Goal: Information Seeking & Learning: Find specific fact

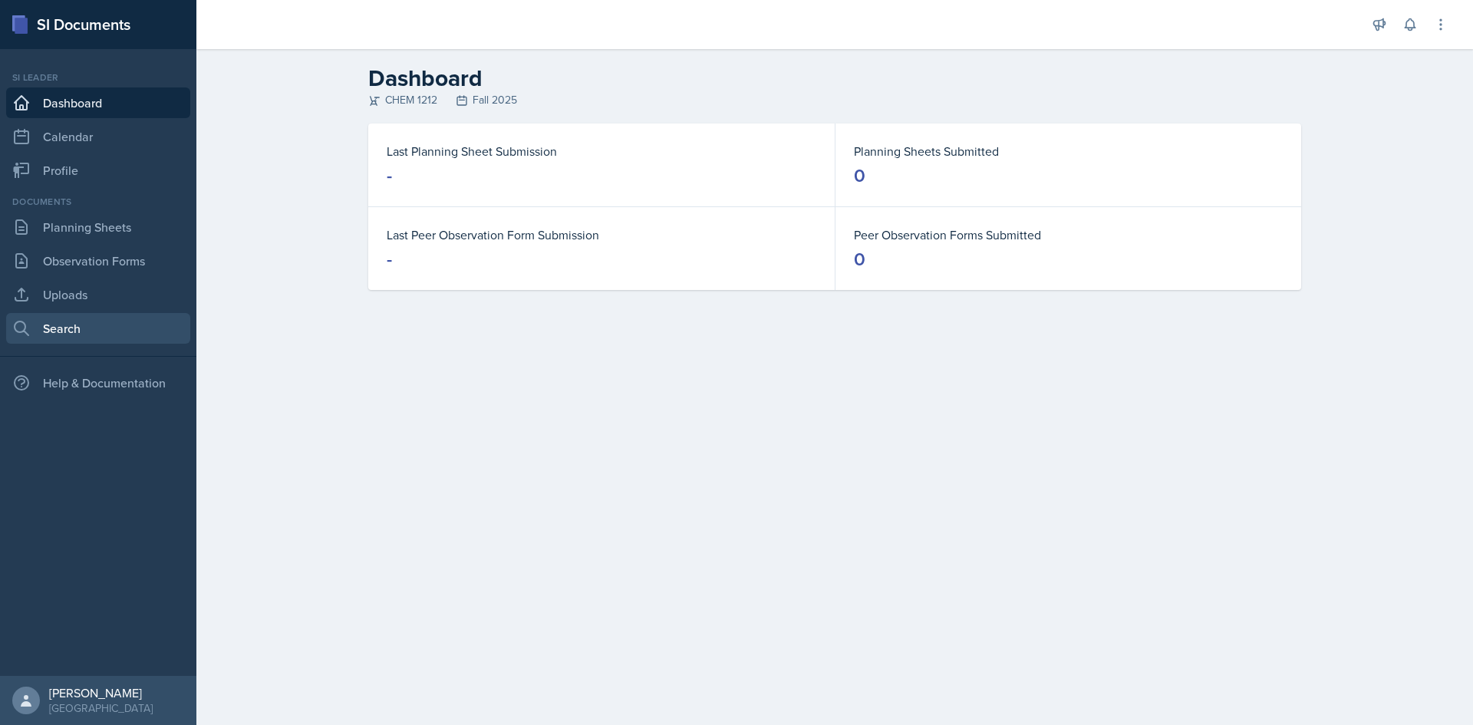
click at [81, 324] on link "Search" at bounding box center [98, 328] width 184 height 31
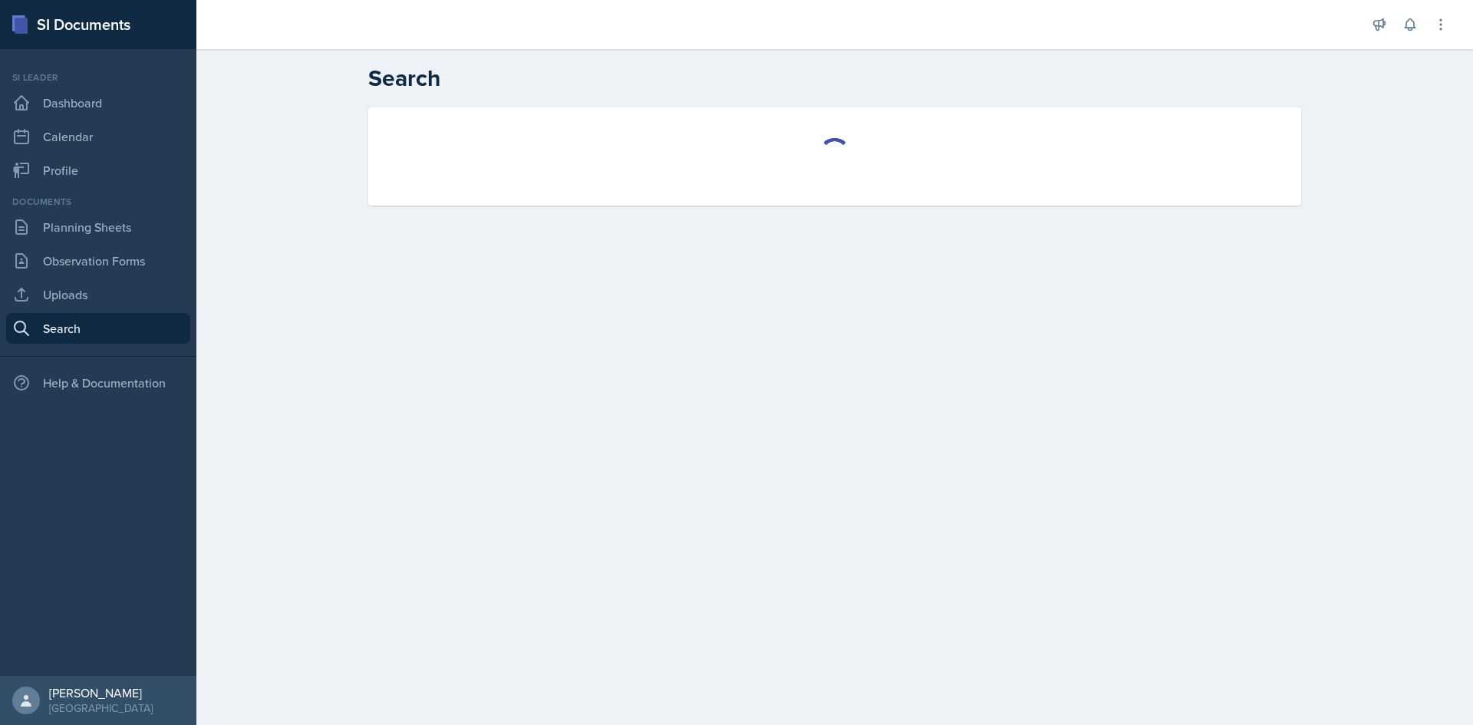
select select "all"
select select "1"
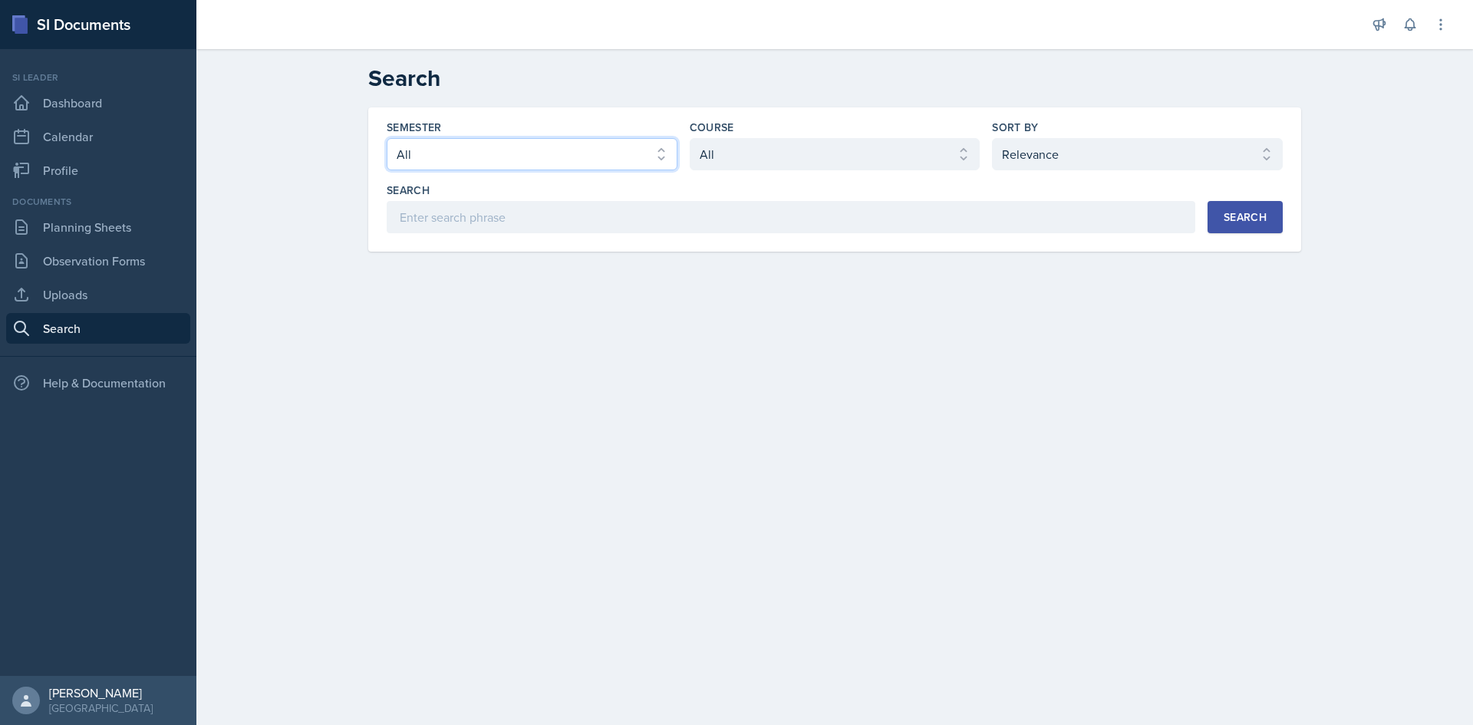
click at [531, 154] on select "Select semester All Fall 2025 Summer 2025 Spring 2025 Fall 2024 Summer 2024 Spr…" at bounding box center [532, 154] width 291 height 32
select select "e2039551-f485-4c1b-a525-5b9893bb04c4"
click at [387, 138] on select "Select semester All Fall 2025 Summer 2025 Spring 2025 Fall 2024 Summer 2024 Spr…" at bounding box center [532, 154] width 291 height 32
click at [795, 137] on div "Course Select course All ACCT 2101 ACCT 2102 ACCT 4050 ANTH 1102 ANTH 3301 ARCH…" at bounding box center [834, 145] width 291 height 51
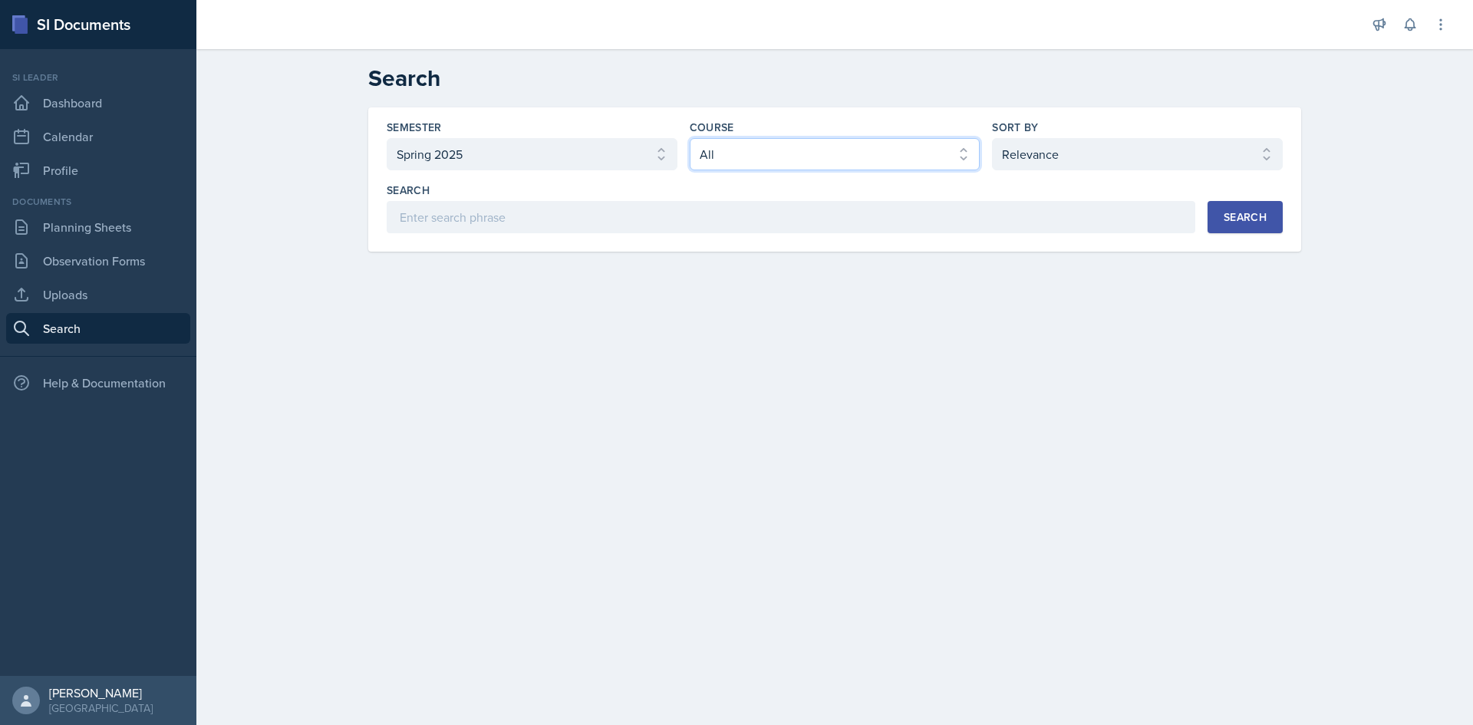
click at [788, 152] on select "Select course All ACCT 2101 ACCT 2102 ACCT 4050 ANTH 1102 ANTH 3301 ARCH 1000 A…" at bounding box center [834, 154] width 291 height 32
select select "eba8394b-6708-46b4-aadd-23307f960558"
click at [689, 138] on select "Select course All ACCT 2101 ACCT 2102 ACCT 4050 ANTH 1102 ANTH 3301 ARCH 1000 A…" at bounding box center [834, 154] width 291 height 32
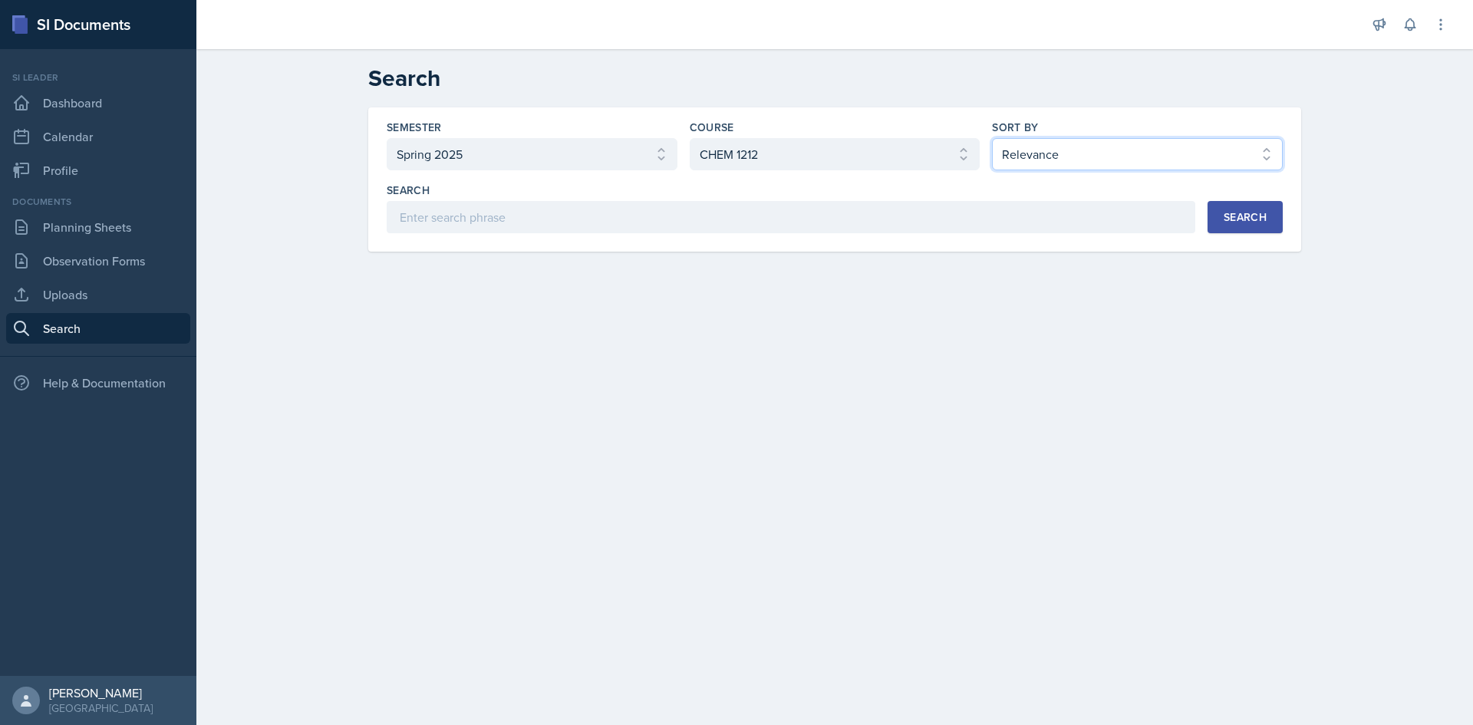
click at [1048, 150] on select "Select sort by Relevance Document Date (Asc) Document Date (Desc)" at bounding box center [1137, 154] width 291 height 32
click at [1261, 219] on div "Search" at bounding box center [1244, 217] width 43 height 12
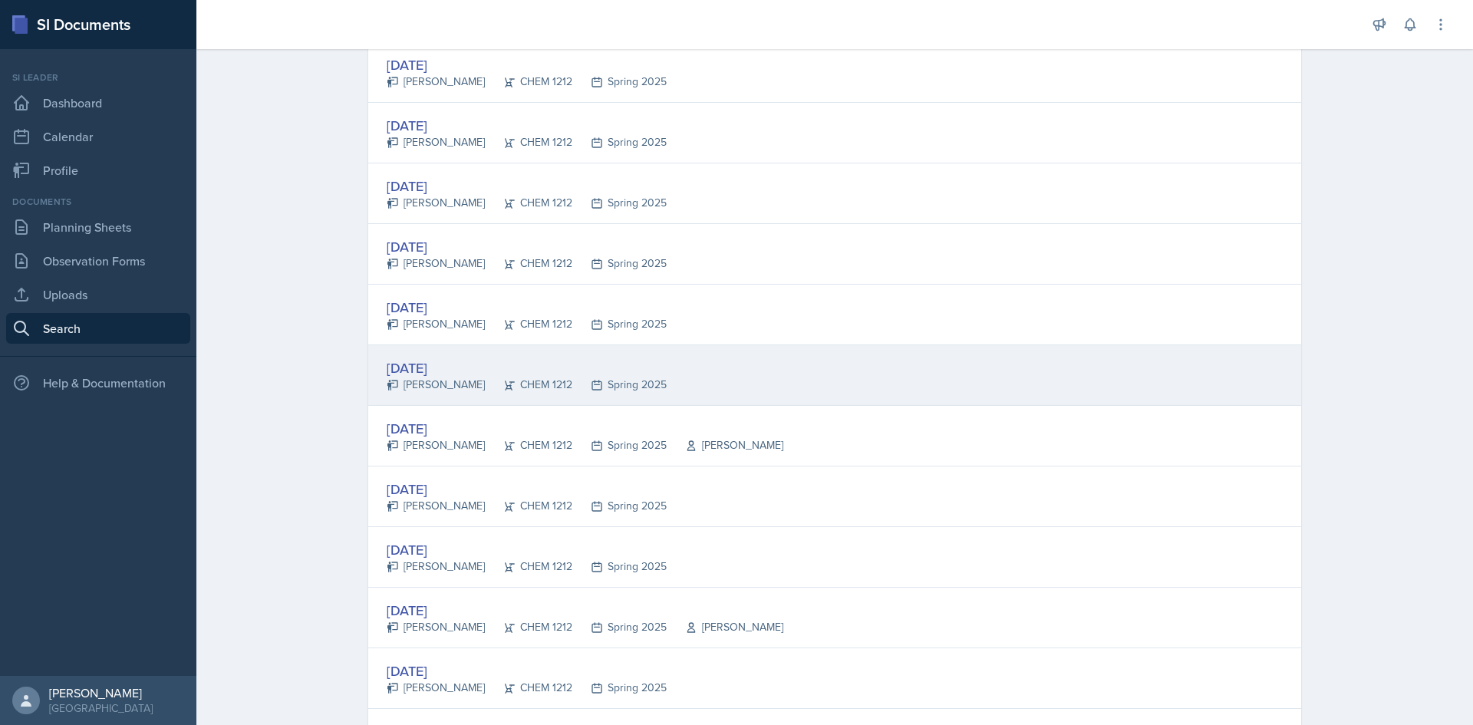
scroll to position [1227, 0]
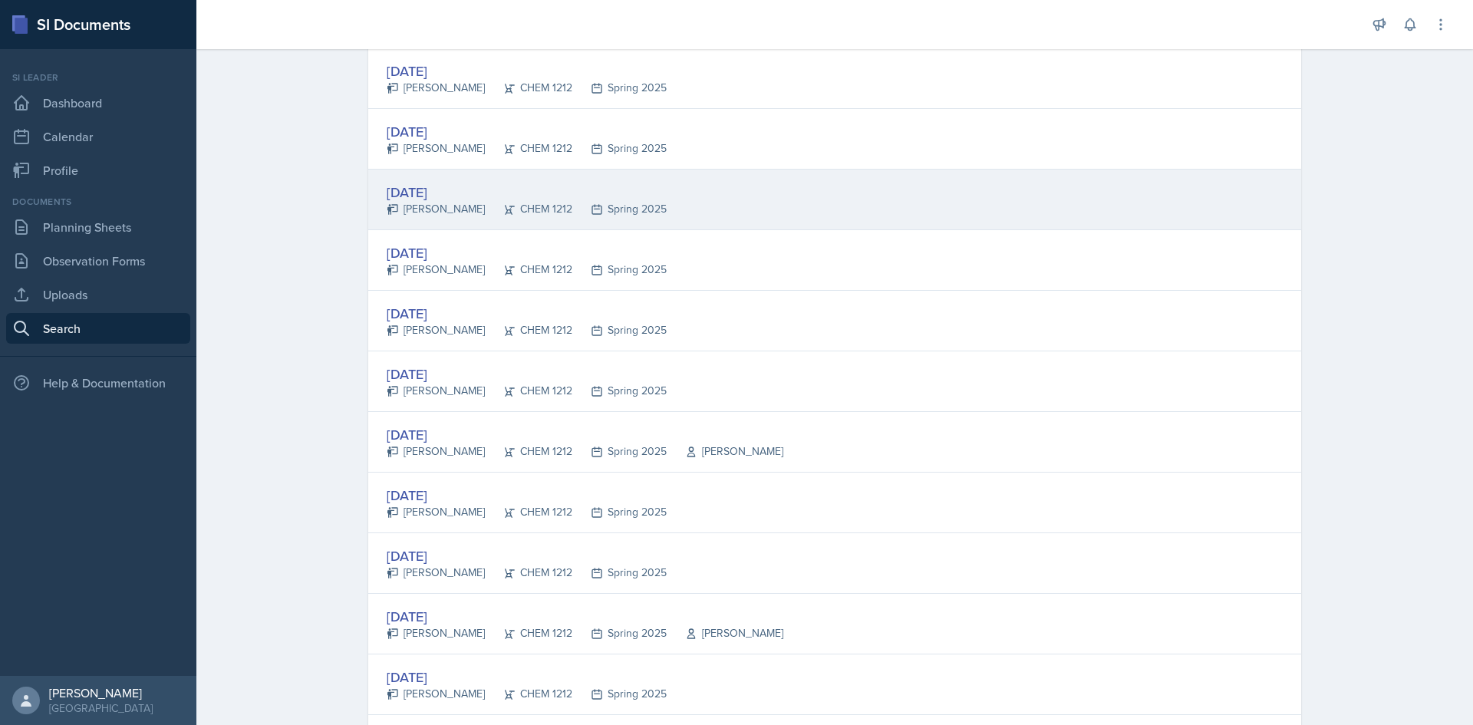
click at [734, 196] on div "[DATE] [PERSON_NAME] CHEM 1212 Spring 2025" at bounding box center [834, 199] width 933 height 61
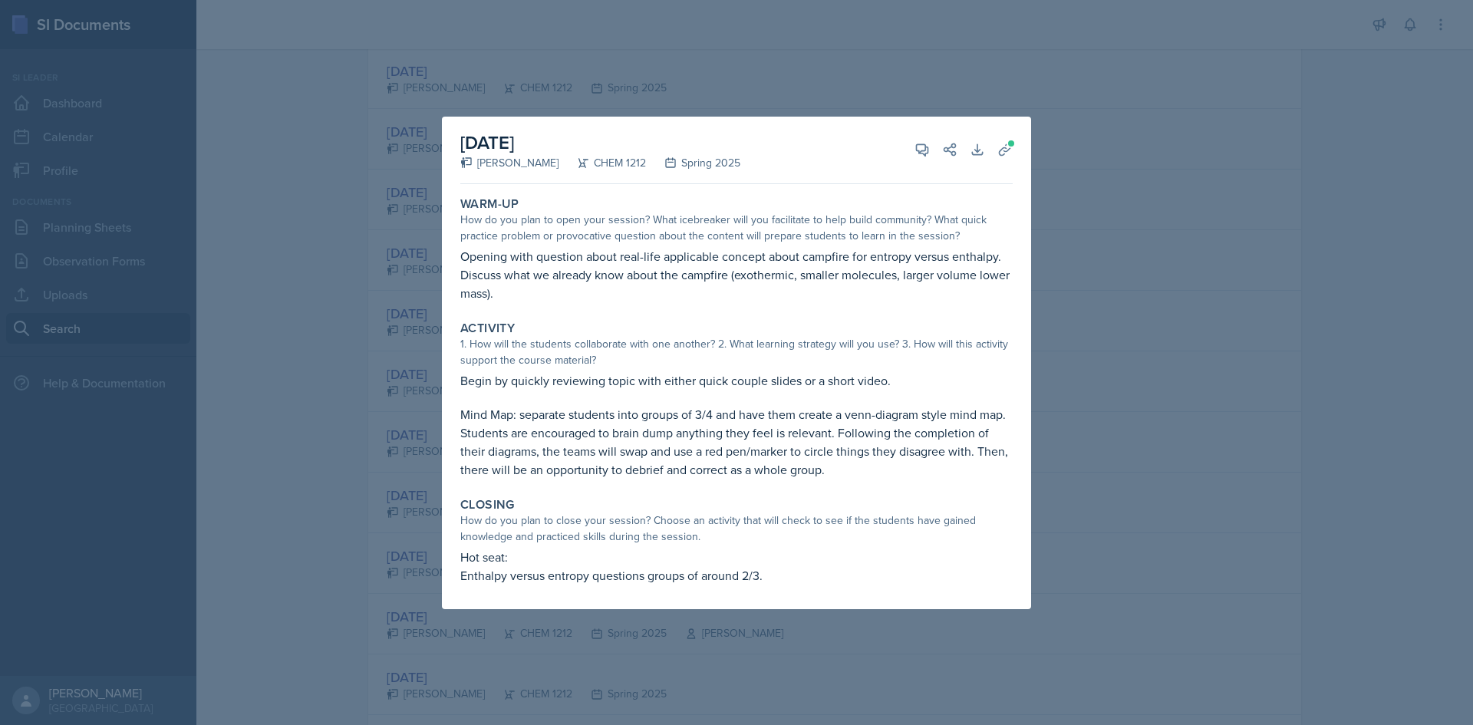
click at [1177, 351] on div at bounding box center [736, 362] width 1473 height 725
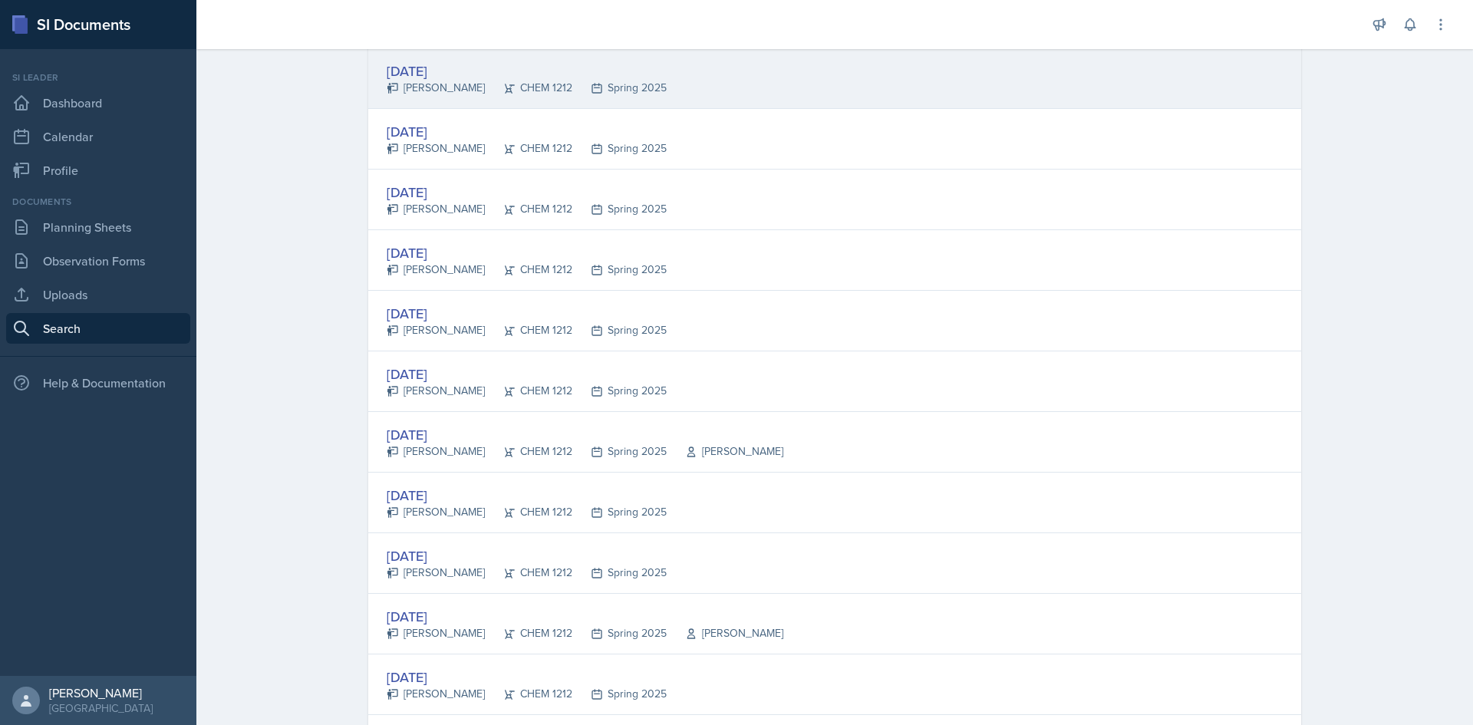
click at [414, 64] on div "[DATE]" at bounding box center [527, 71] width 280 height 21
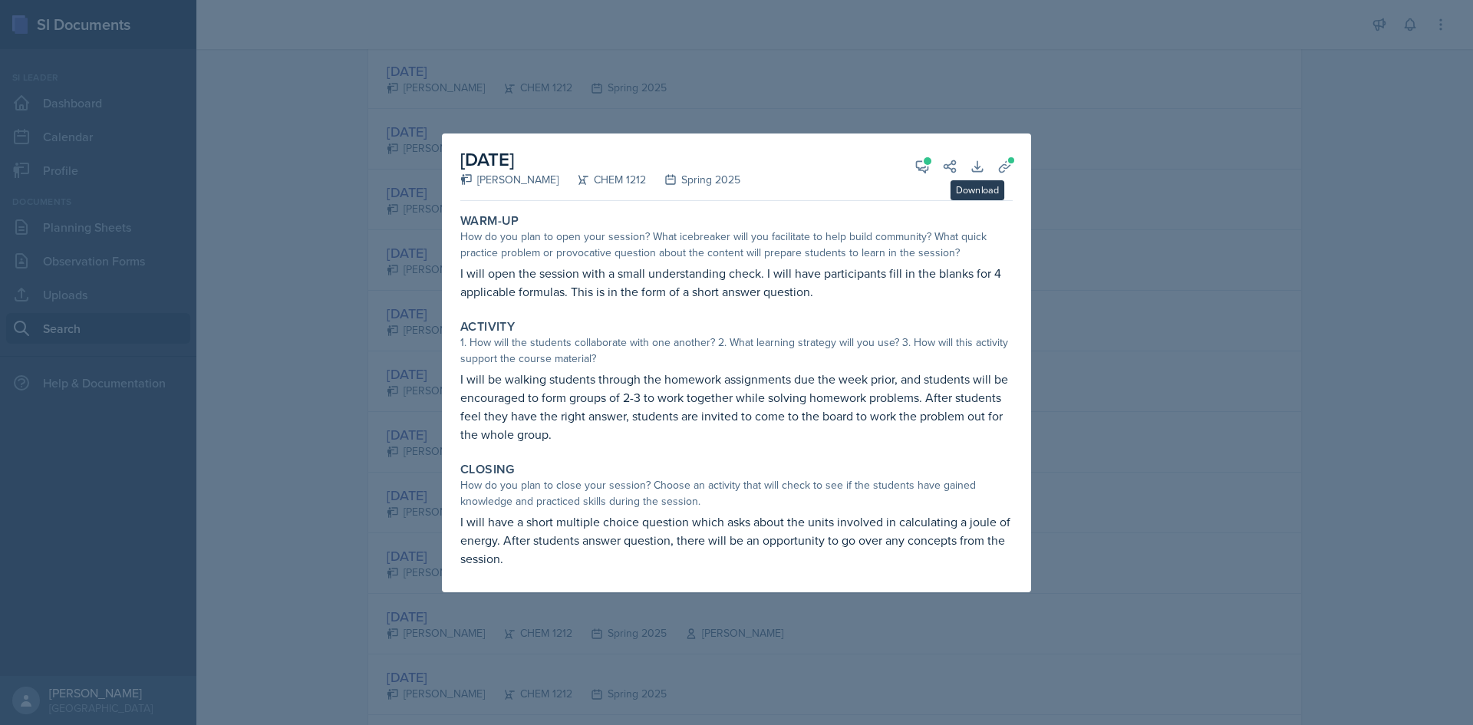
click at [1232, 222] on div at bounding box center [736, 362] width 1473 height 725
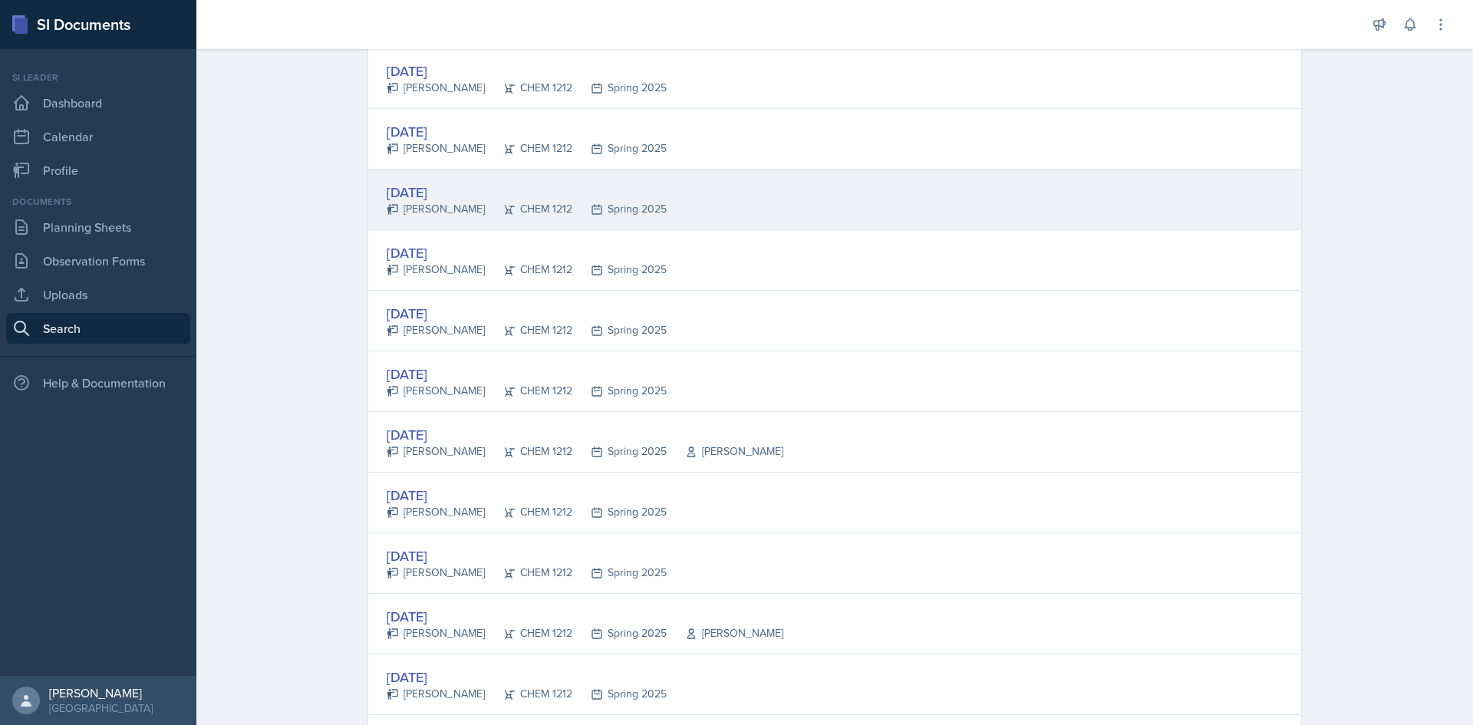
click at [429, 189] on div "[DATE]" at bounding box center [527, 192] width 280 height 21
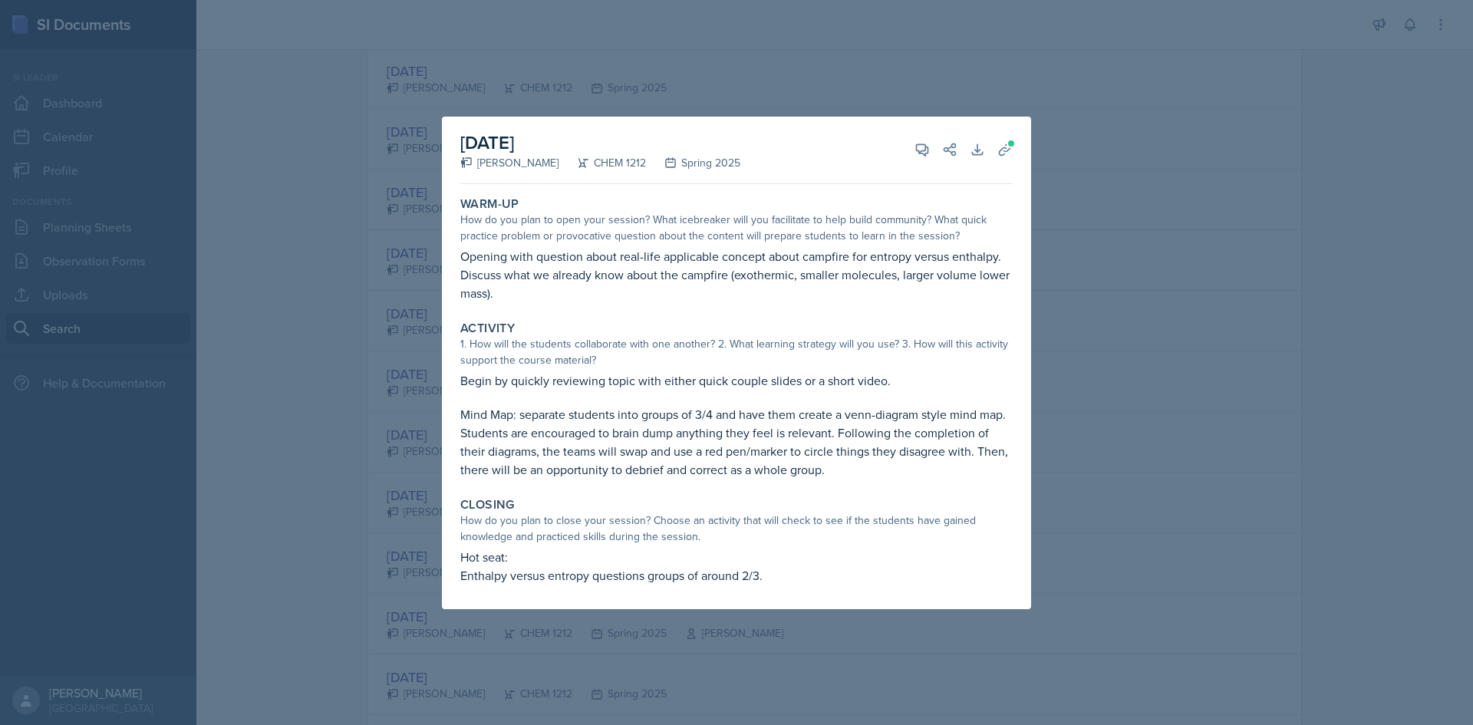
click at [780, 71] on div at bounding box center [736, 362] width 1473 height 725
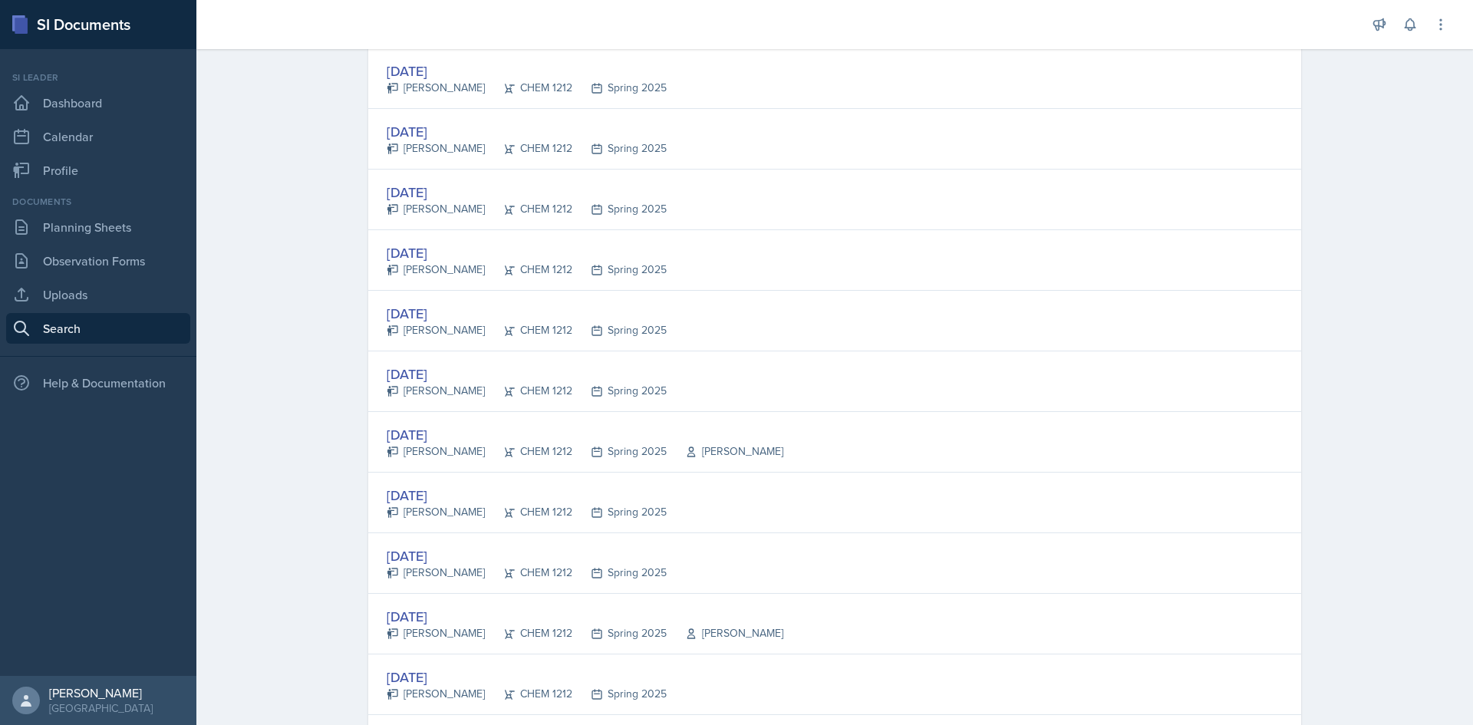
click at [449, 77] on div "[DATE]" at bounding box center [527, 71] width 280 height 21
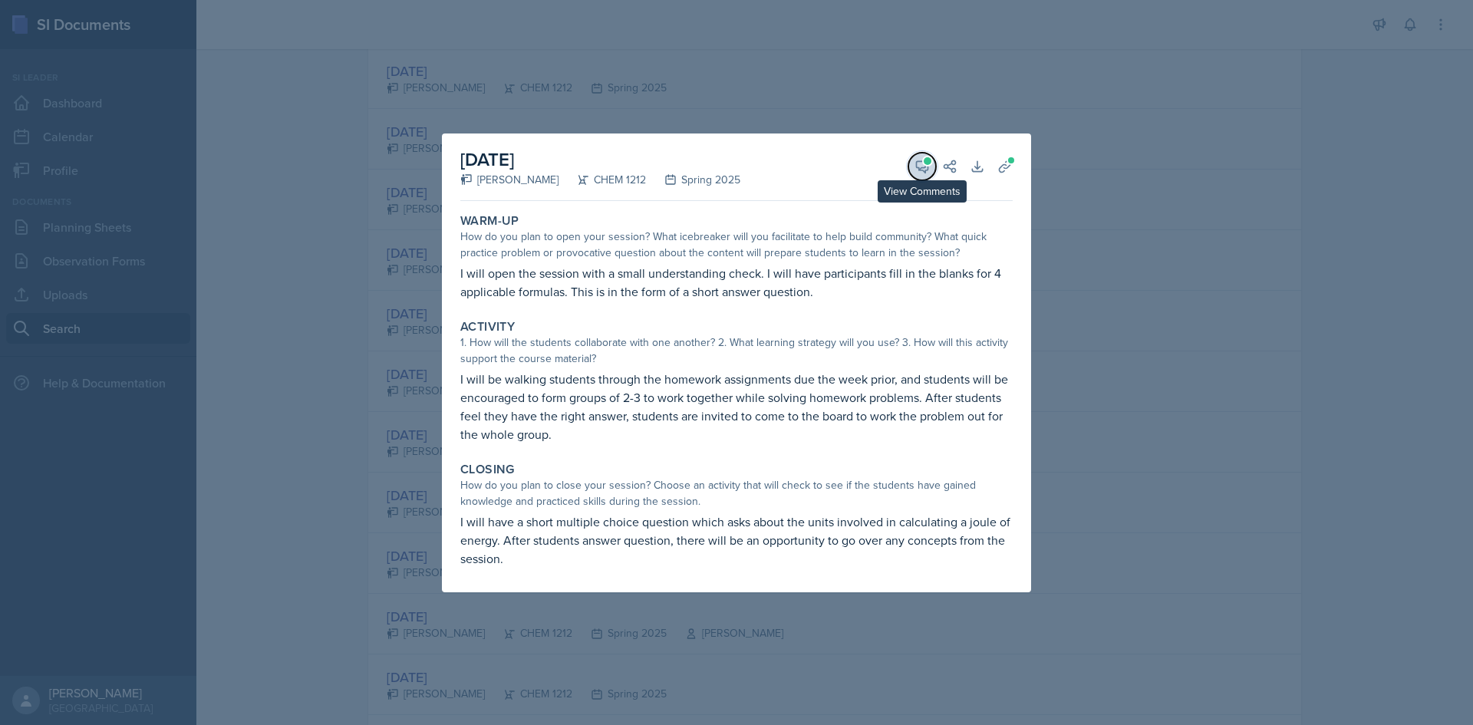
click at [917, 164] on icon at bounding box center [923, 167] width 12 height 12
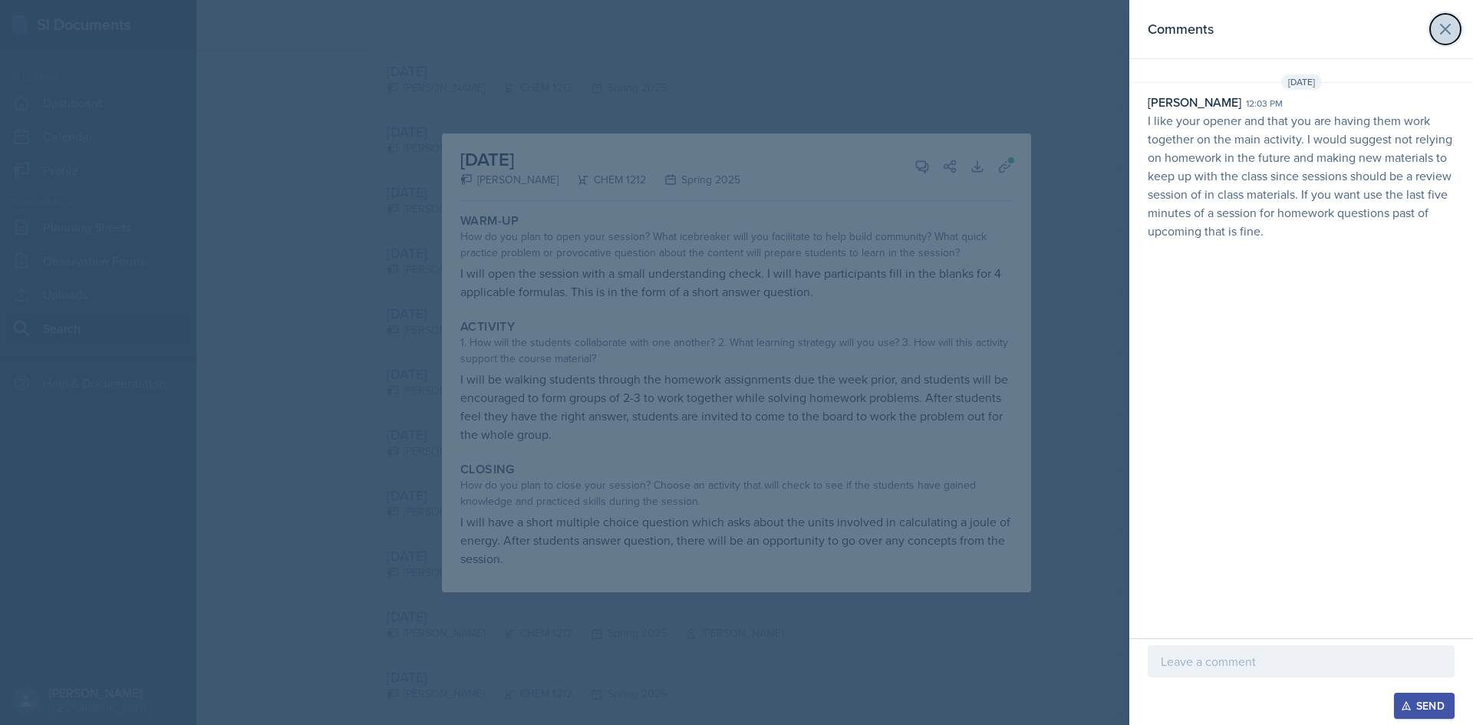
click at [1440, 28] on icon at bounding box center [1445, 29] width 18 height 18
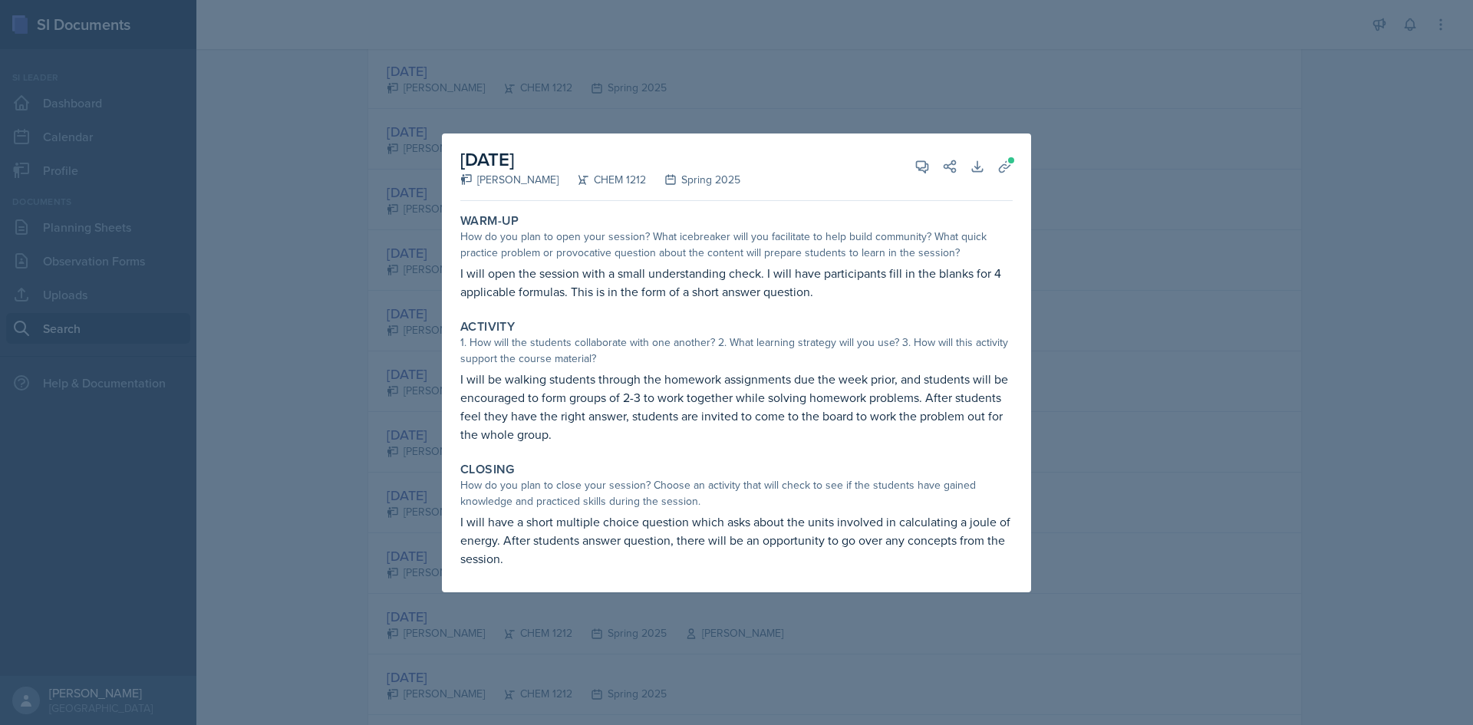
click at [724, 100] on div at bounding box center [736, 362] width 1473 height 725
